Goal: Navigation & Orientation: Find specific page/section

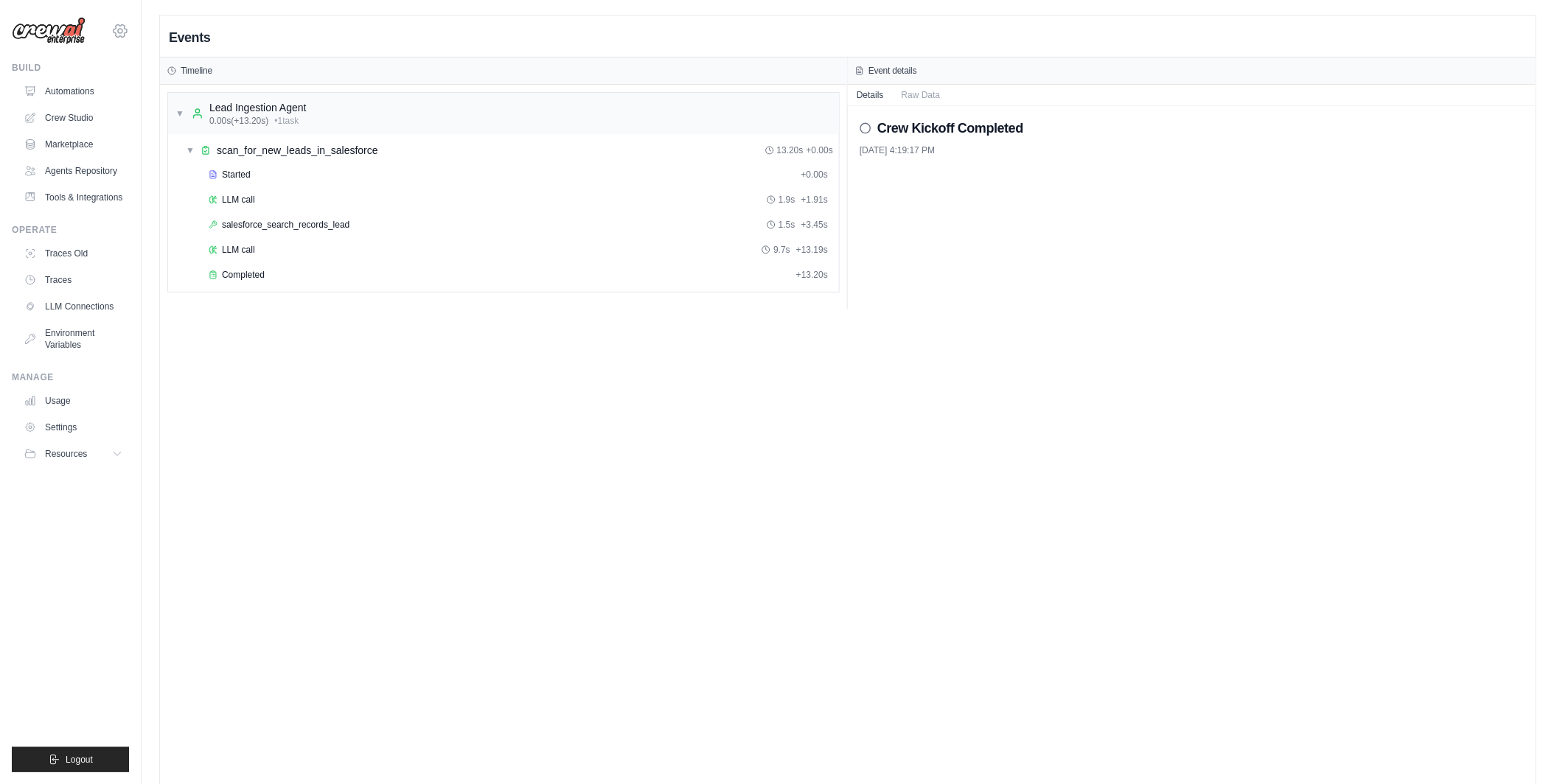
click at [122, 28] on icon at bounding box center [120, 31] width 18 height 18
click at [71, 103] on link "Automations" at bounding box center [75, 91] width 111 height 23
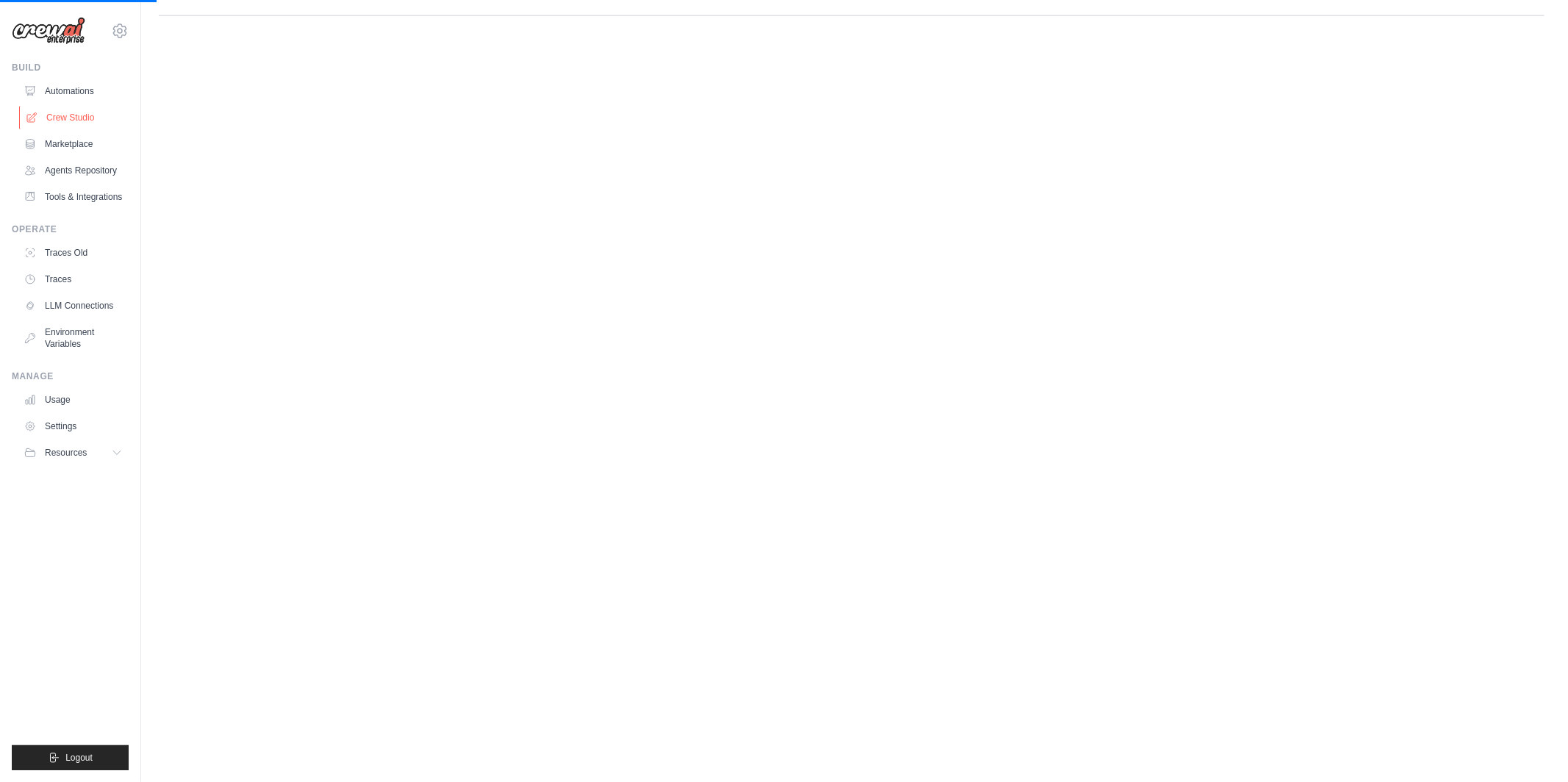
click at [73, 120] on link "Crew Studio" at bounding box center [75, 117] width 111 height 23
click at [73, 96] on link "Automations" at bounding box center [75, 90] width 111 height 23
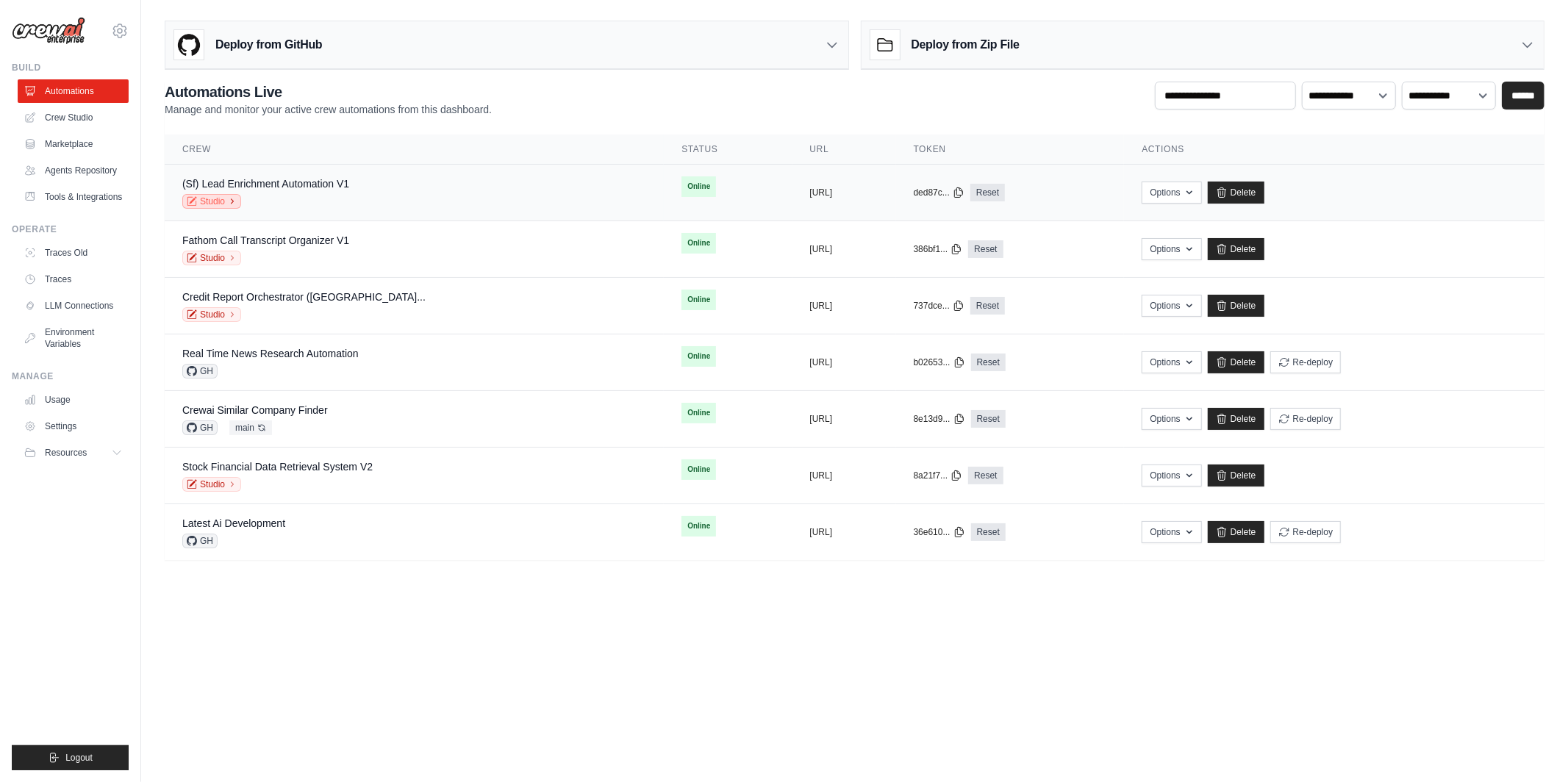
click at [213, 200] on link "Studio" at bounding box center [211, 201] width 59 height 15
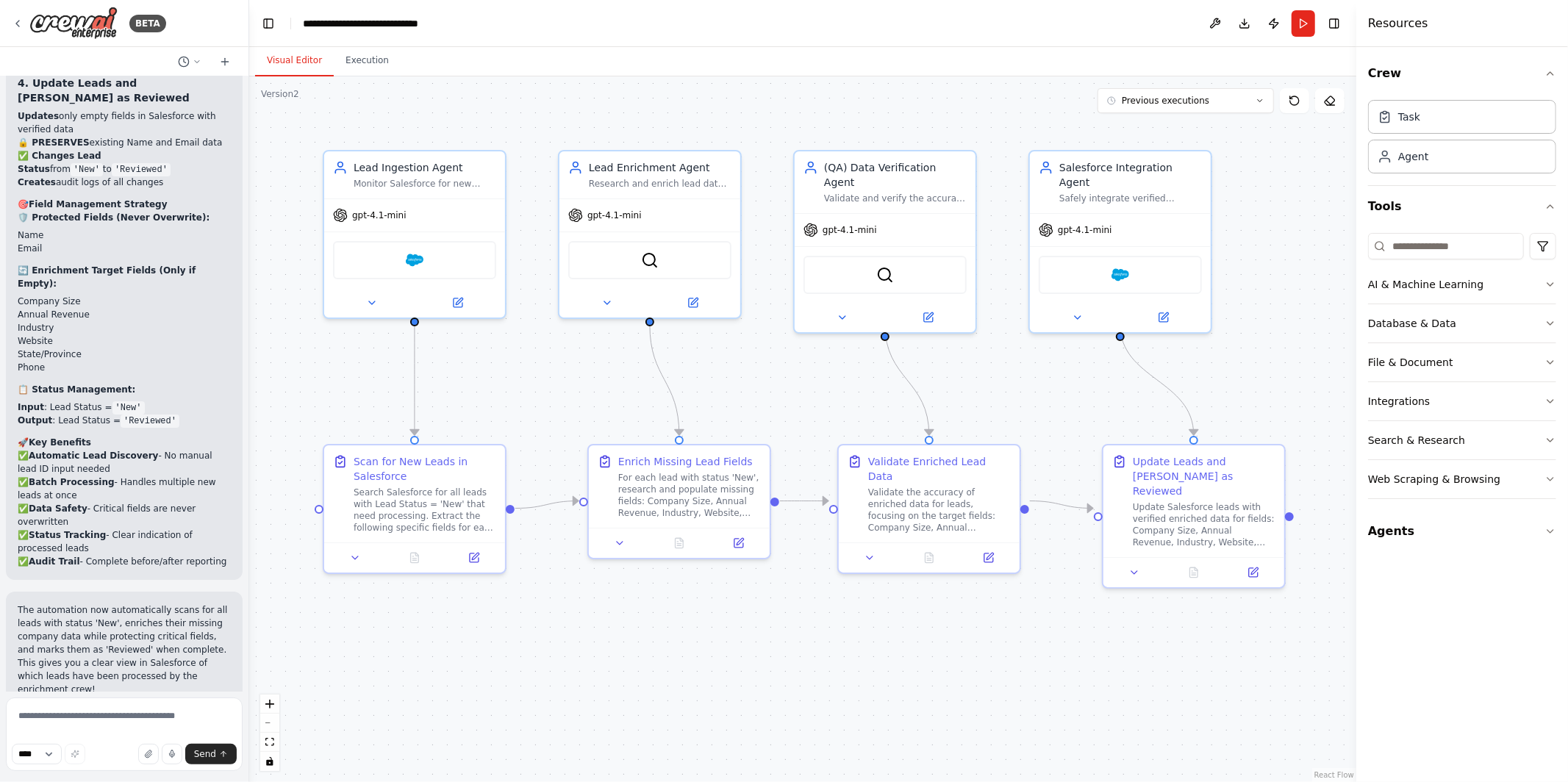
scroll to position [4267, 0]
